Goal: Transaction & Acquisition: Book appointment/travel/reservation

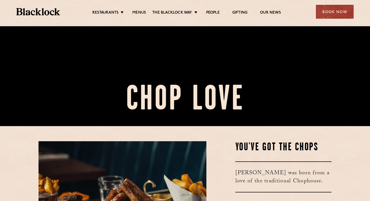
scroll to position [152, 0]
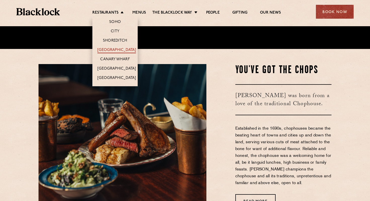
click at [115, 49] on link "[GEOGRAPHIC_DATA]" at bounding box center [116, 51] width 38 height 6
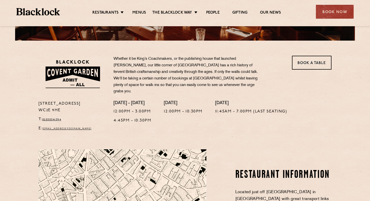
scroll to position [142, 0]
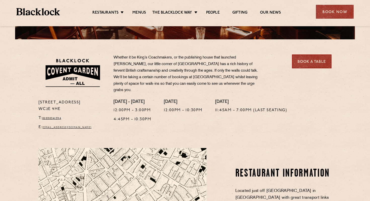
click at [307, 62] on link "Book a Table" at bounding box center [312, 61] width 40 height 14
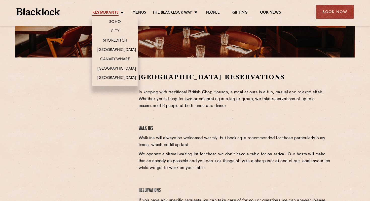
scroll to position [124, 0]
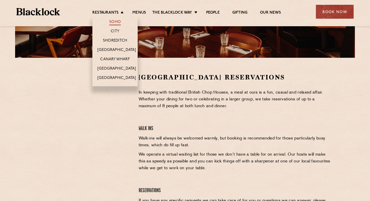
click at [116, 22] on link "Soho" at bounding box center [115, 23] width 12 height 6
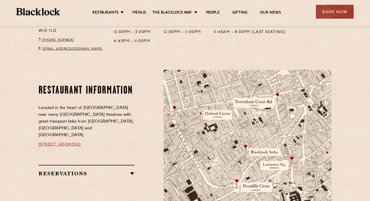
scroll to position [228, 0]
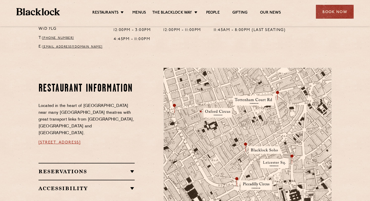
click at [334, 4] on div "Restaurants Soho City Shoreditch Covent Garden Canary Wharf Manchester Birmingh…" at bounding box center [185, 11] width 352 height 22
click at [334, 15] on div "Book Now" at bounding box center [335, 12] width 38 height 14
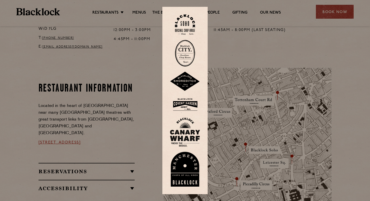
click at [117, 75] on div at bounding box center [185, 100] width 370 height 201
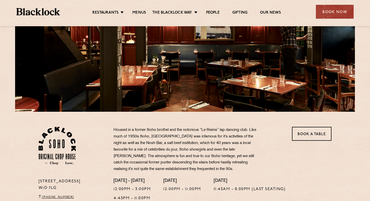
scroll to position [63, 0]
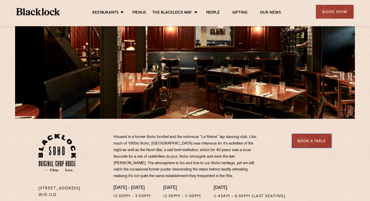
click at [316, 134] on link "Book a Table" at bounding box center [312, 141] width 40 height 14
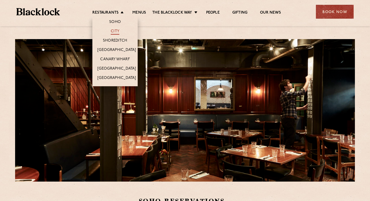
click at [115, 31] on link "City" at bounding box center [115, 32] width 9 height 6
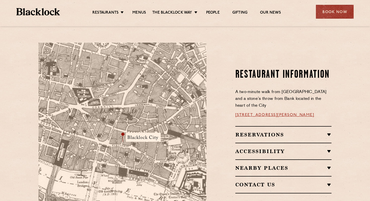
scroll to position [271, 0]
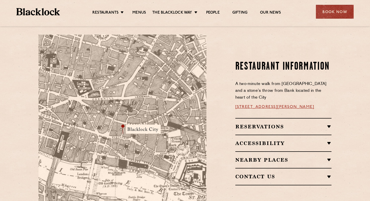
click at [255, 105] on link "13 Philpot Ln, London EC3M 8AA" at bounding box center [274, 107] width 79 height 4
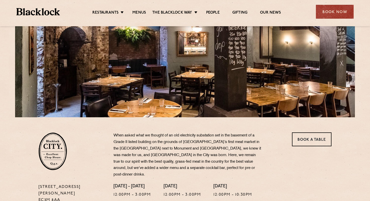
scroll to position [0, 0]
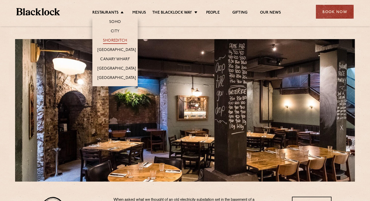
click at [116, 41] on link "Shoreditch" at bounding box center [115, 41] width 24 height 6
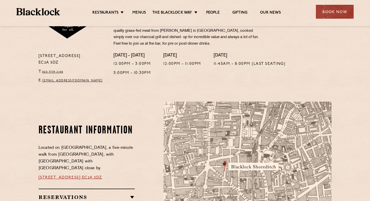
scroll to position [265, 0]
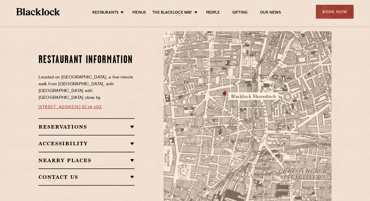
click at [214, 119] on img at bounding box center [248, 119] width 168 height 177
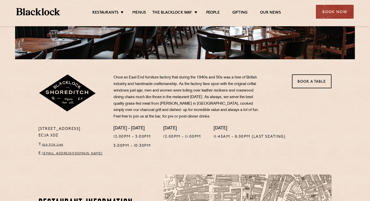
scroll to position [116, 0]
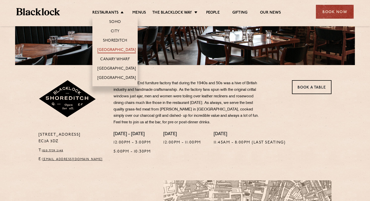
click at [120, 51] on link "[GEOGRAPHIC_DATA]" at bounding box center [116, 51] width 38 height 6
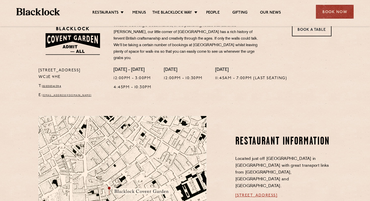
scroll to position [175, 0]
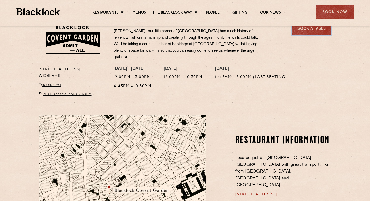
click at [315, 29] on link "Book a Table" at bounding box center [312, 28] width 40 height 14
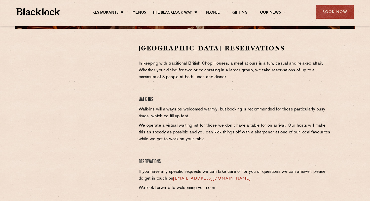
scroll to position [158, 0]
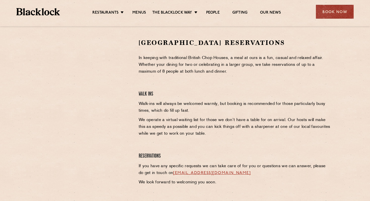
click at [118, 73] on div at bounding box center [84, 76] width 93 height 76
click at [33, 81] on div "Covent Garden Reservations In keeping with traditional British Chop Houses, a m…" at bounding box center [185, 113] width 306 height 150
